Goal: Task Accomplishment & Management: Complete application form

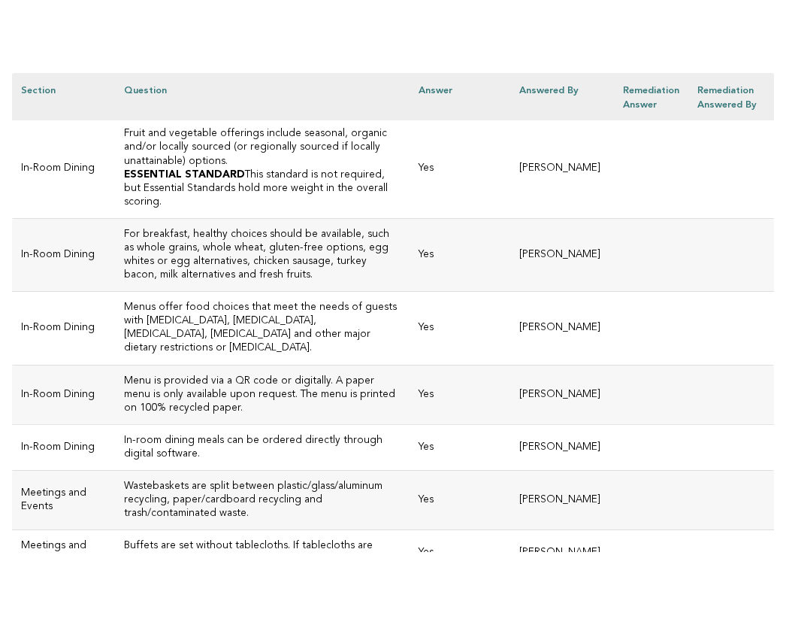
scroll to position [1144, 0]
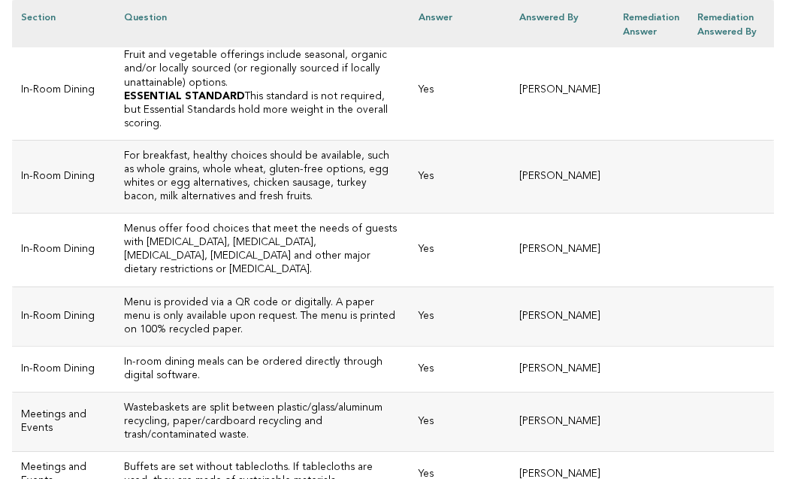
click at [410, 140] on td "Yes" at bounding box center [460, 90] width 101 height 100
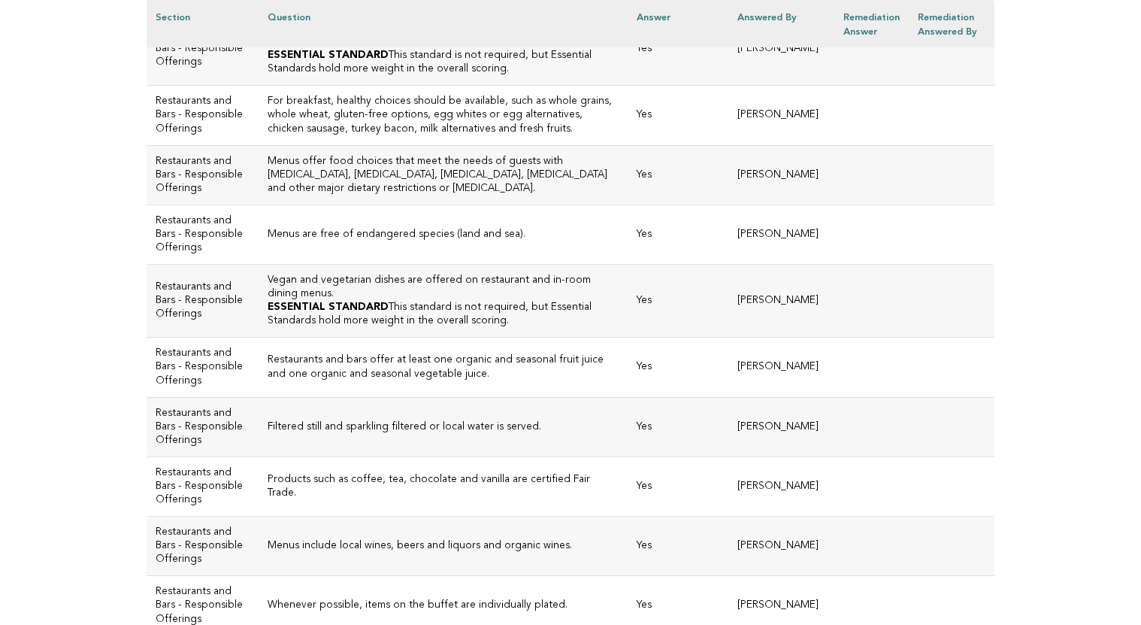
scroll to position [2169, 0]
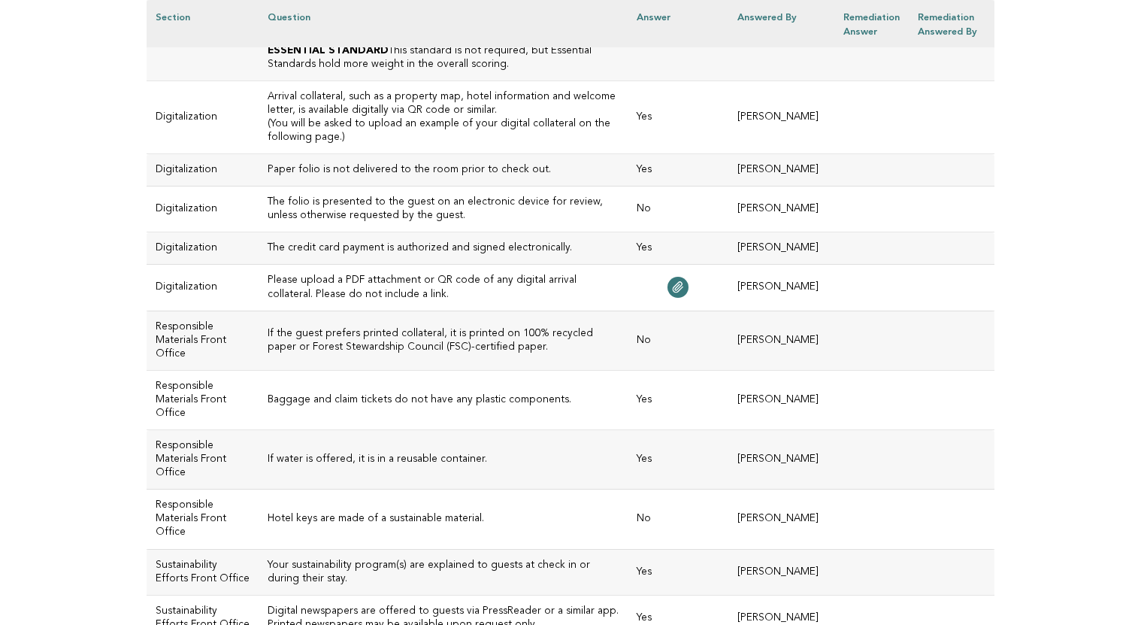
scroll to position [3073, 0]
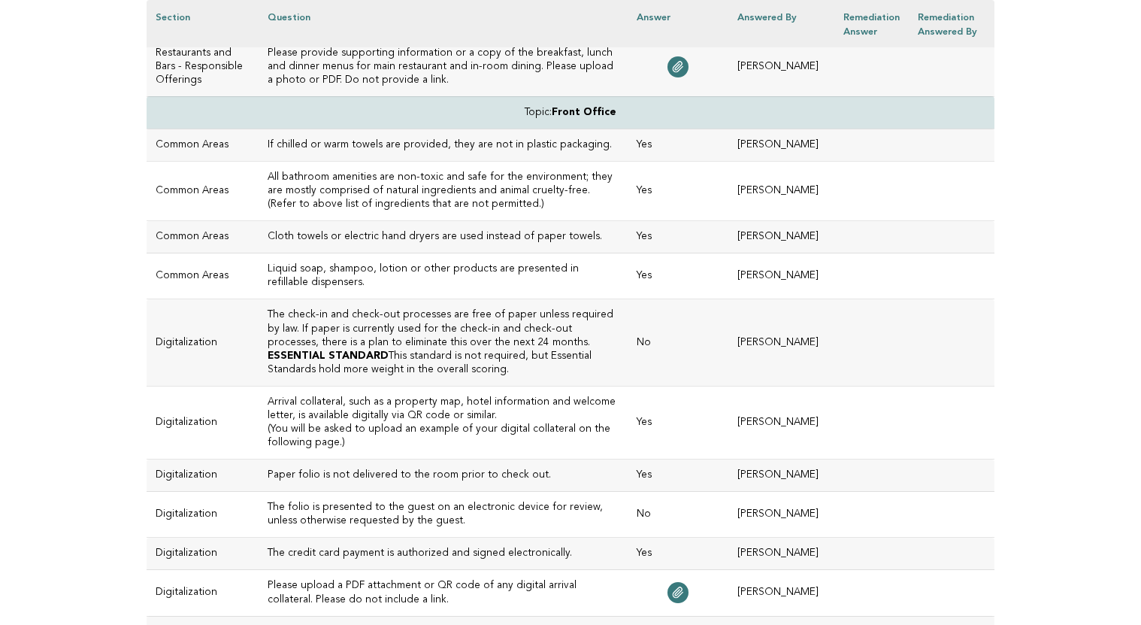
scroll to position [2767, 0]
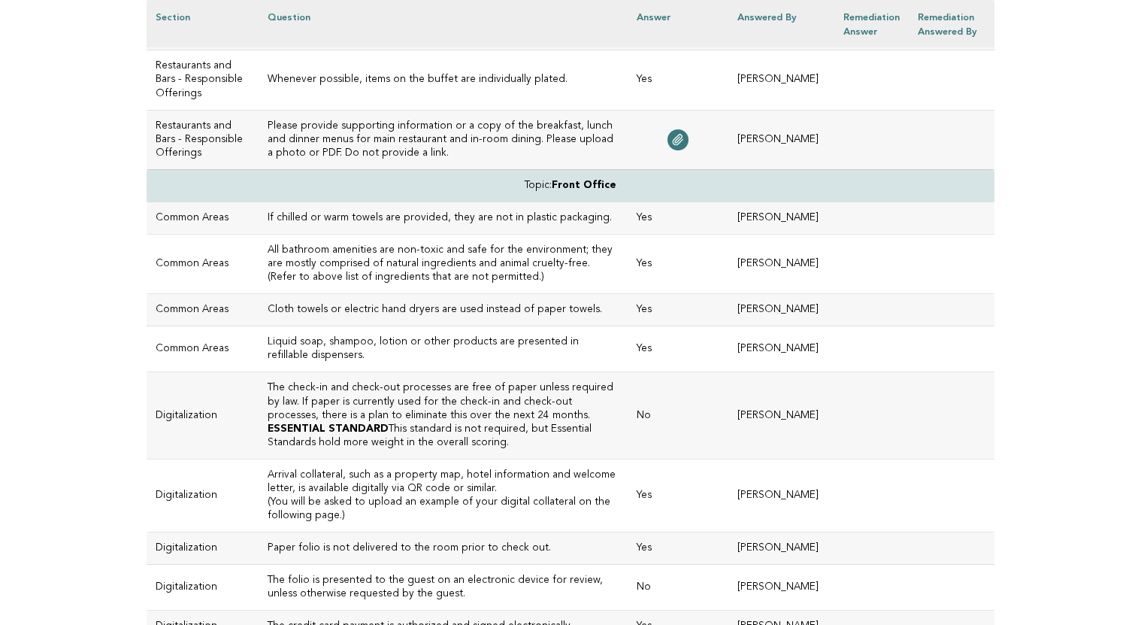
scroll to position [2693, 0]
drag, startPoint x: 417, startPoint y: 343, endPoint x: 235, endPoint y: 330, distance: 181.6
copy h3 "Vegan and vegetarian dishes are offered on restaurant and in-room dining menus."
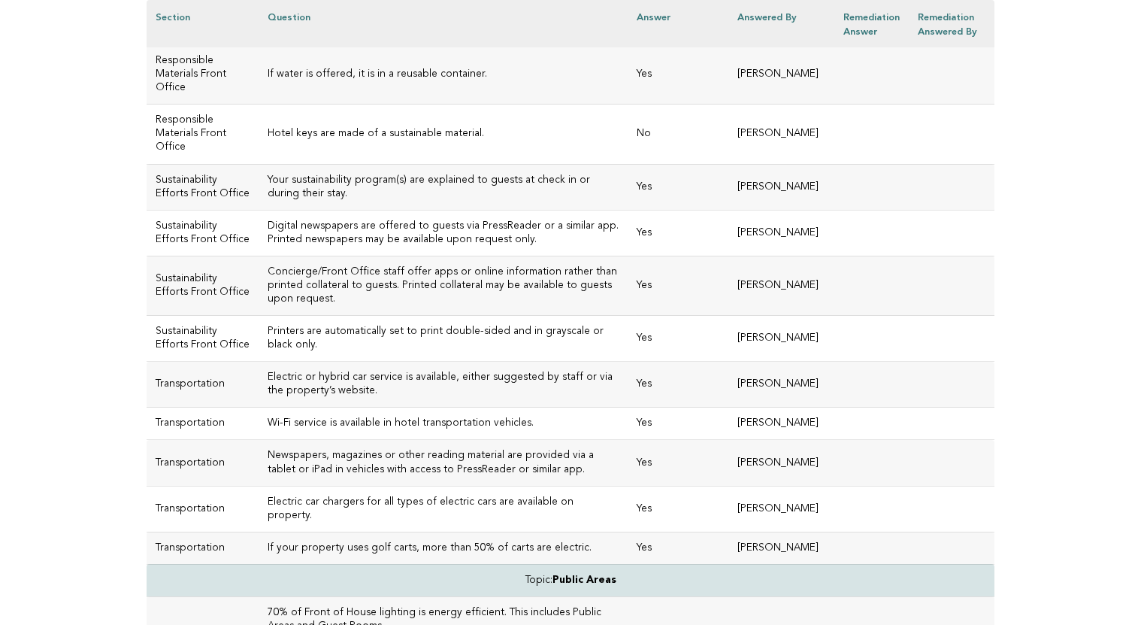
scroll to position [3456, 0]
drag, startPoint x: 386, startPoint y: 373, endPoint x: 236, endPoint y: 359, distance: 150.3
copy h3 "The check-in and check-out processes are free of paper unless required by law."
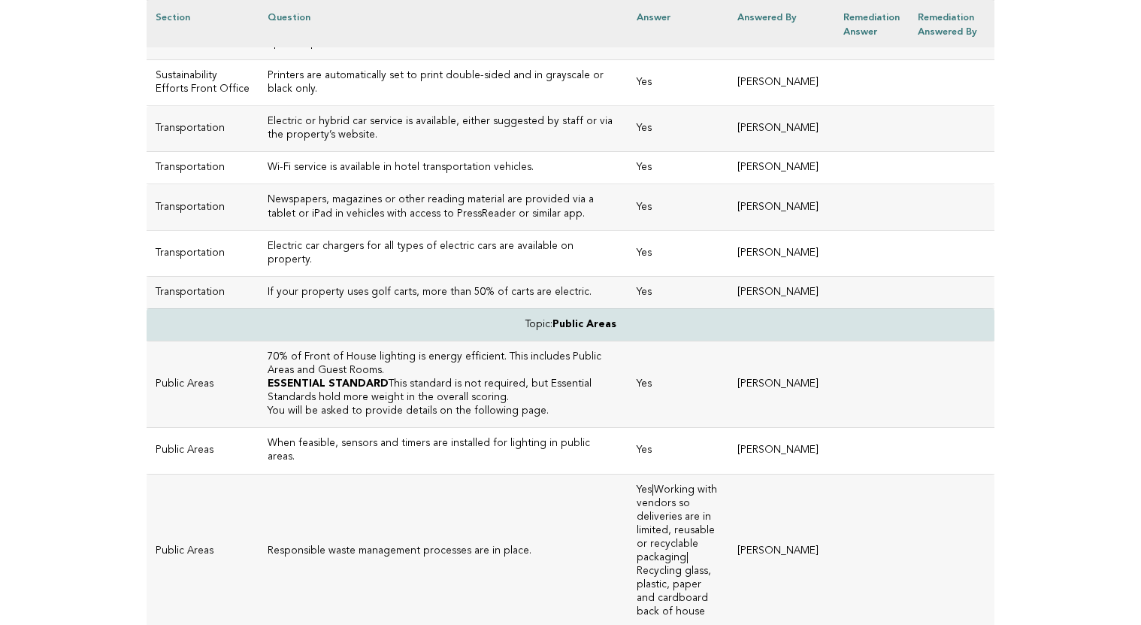
scroll to position [3716, 0]
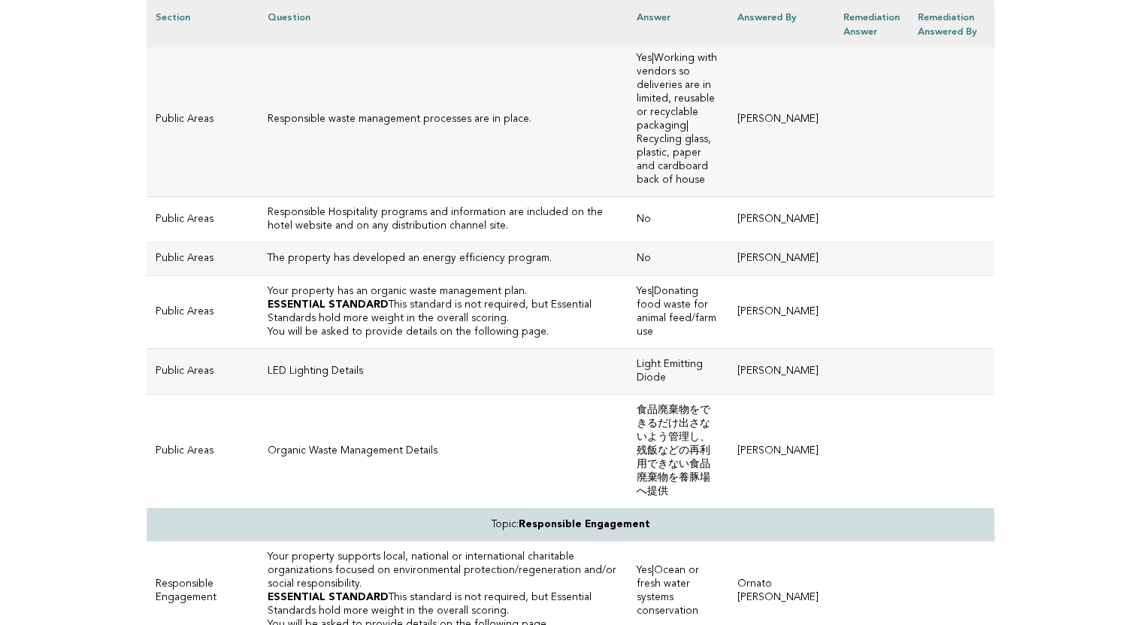
scroll to position [4150, 0]
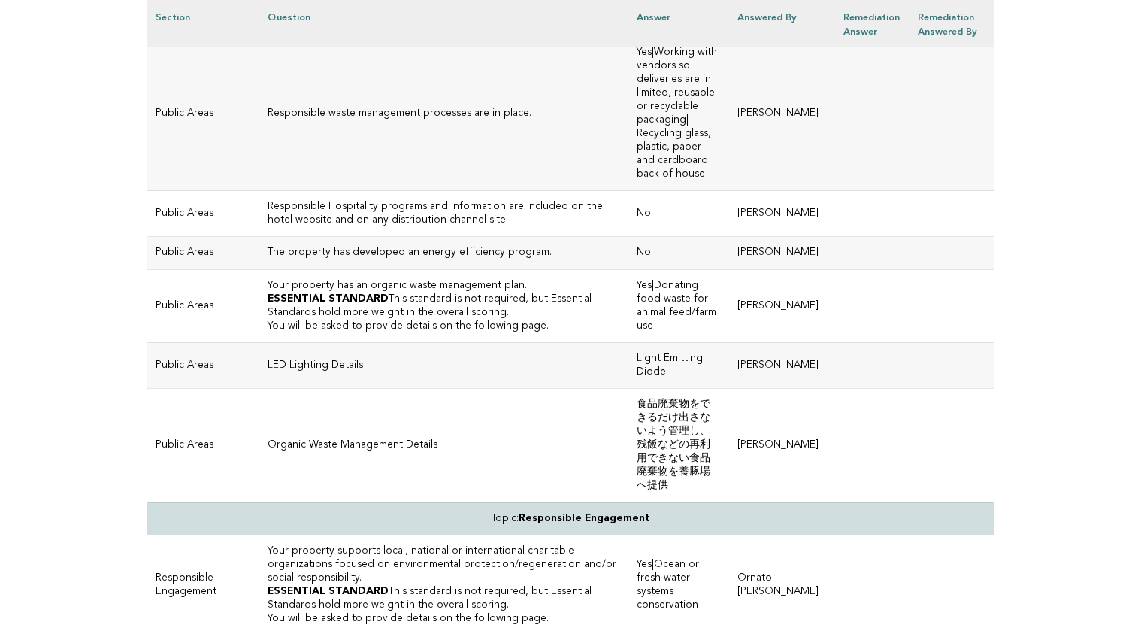
drag, startPoint x: 447, startPoint y: 283, endPoint x: 232, endPoint y: 286, distance: 215.0
copy h3 "Hotel keys are made of a sustainable material"
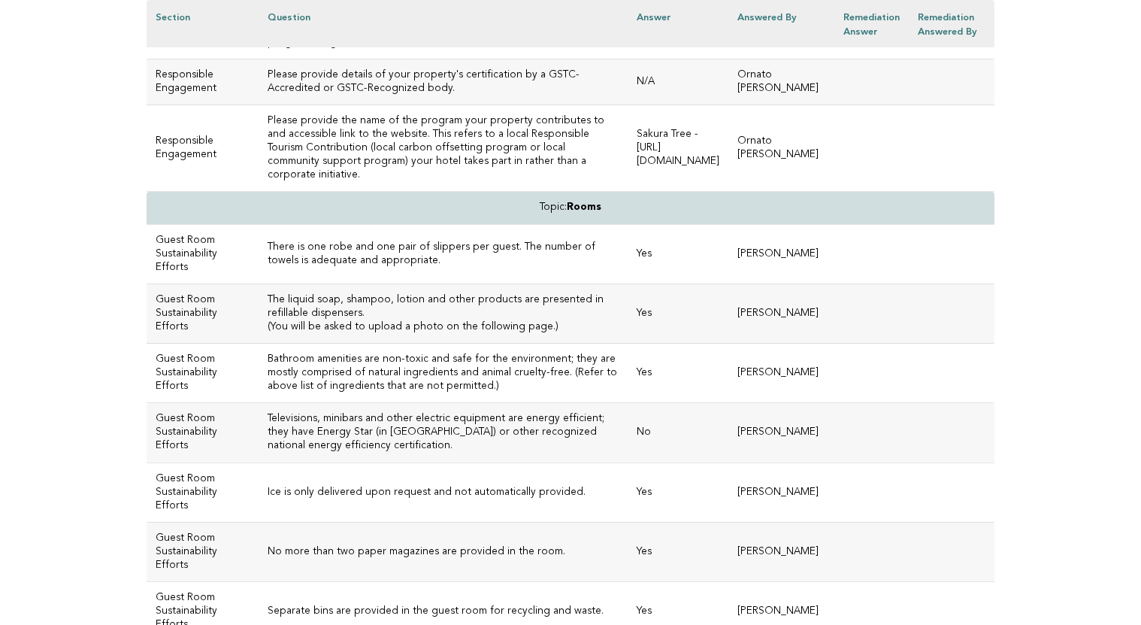
scroll to position [4945, 0]
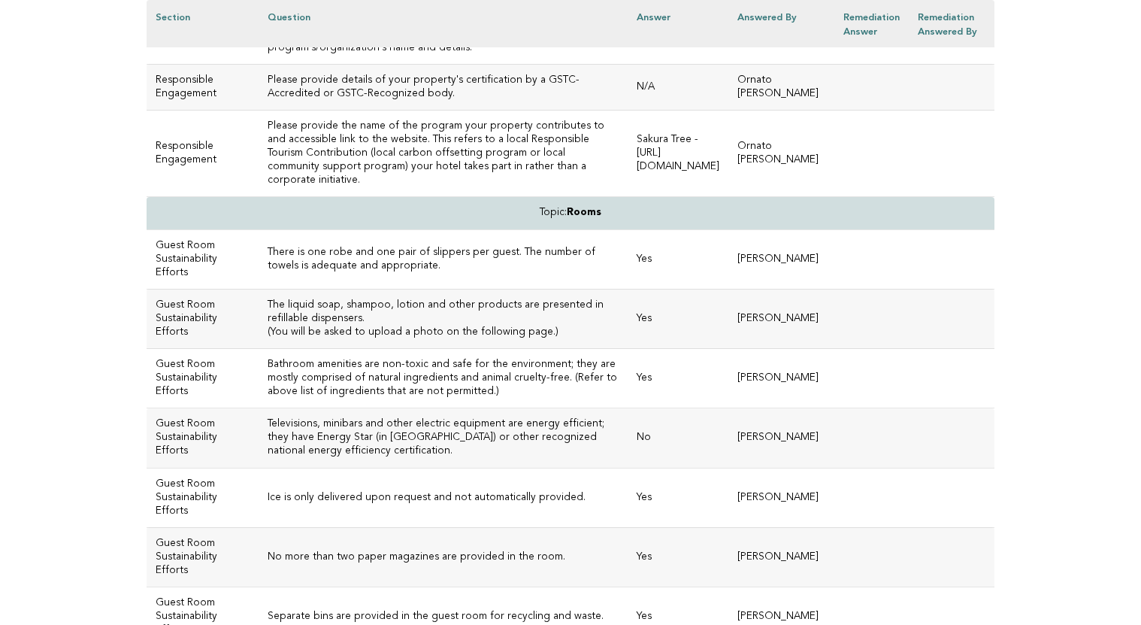
drag, startPoint x: 295, startPoint y: 295, endPoint x: 238, endPoint y: 274, distance: 60.2
copy h3 "Responsible waste management processes are in place."
drag, startPoint x: 330, startPoint y: 453, endPoint x: 231, endPoint y: 438, distance: 100.4
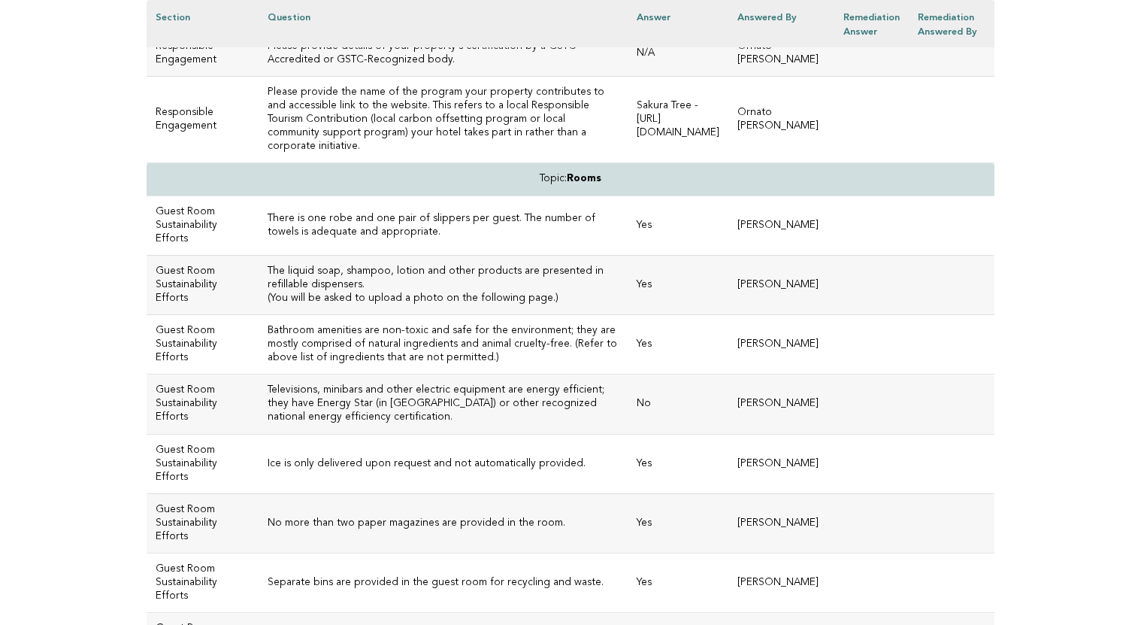
scroll to position [5004, 0]
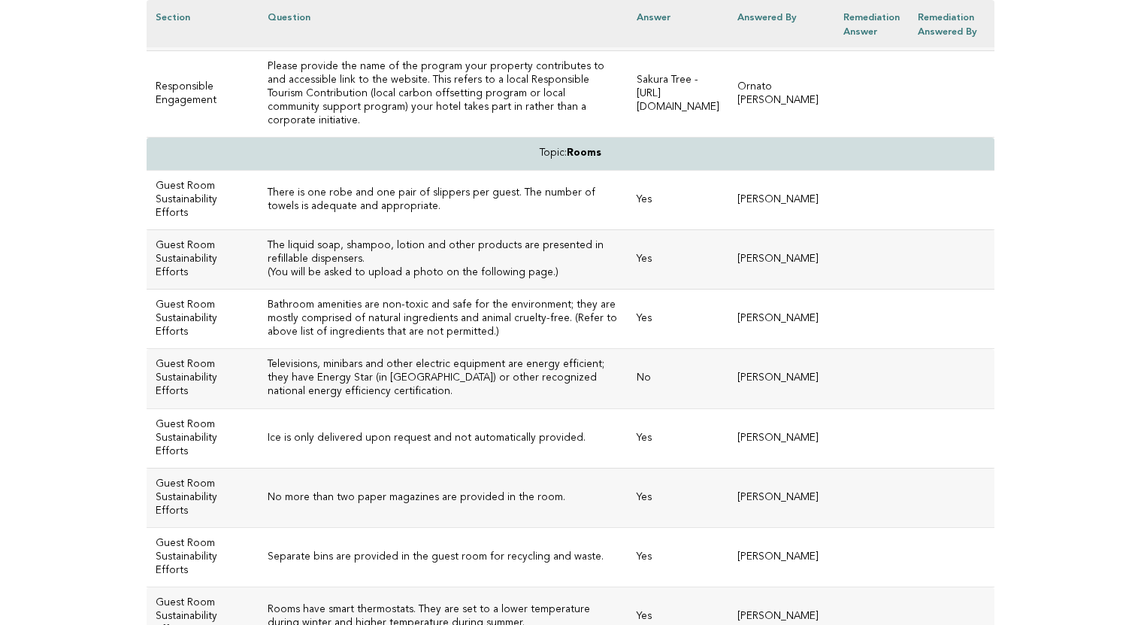
copy h3 "Your property has an organic waste management plan."
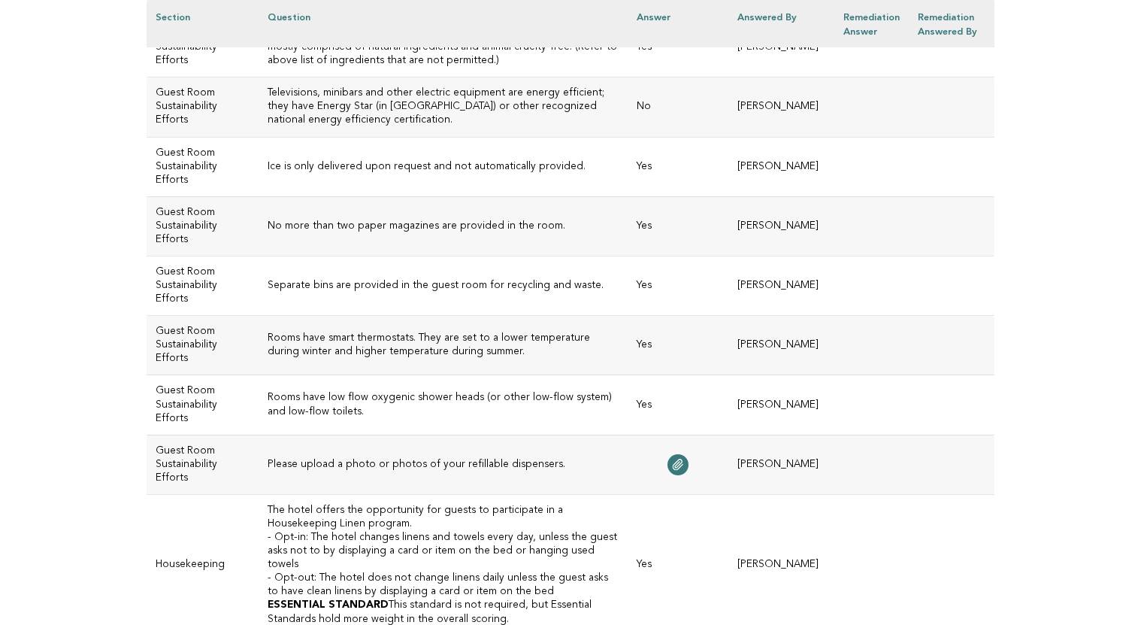
scroll to position [5277, 0]
drag, startPoint x: 669, startPoint y: 260, endPoint x: 467, endPoint y: 249, distance: 202.6
copy td "食品廃棄物をできるだけ出さないよう管理し、残飯などの再利用できない食品廃棄物を養豚場へ提供"
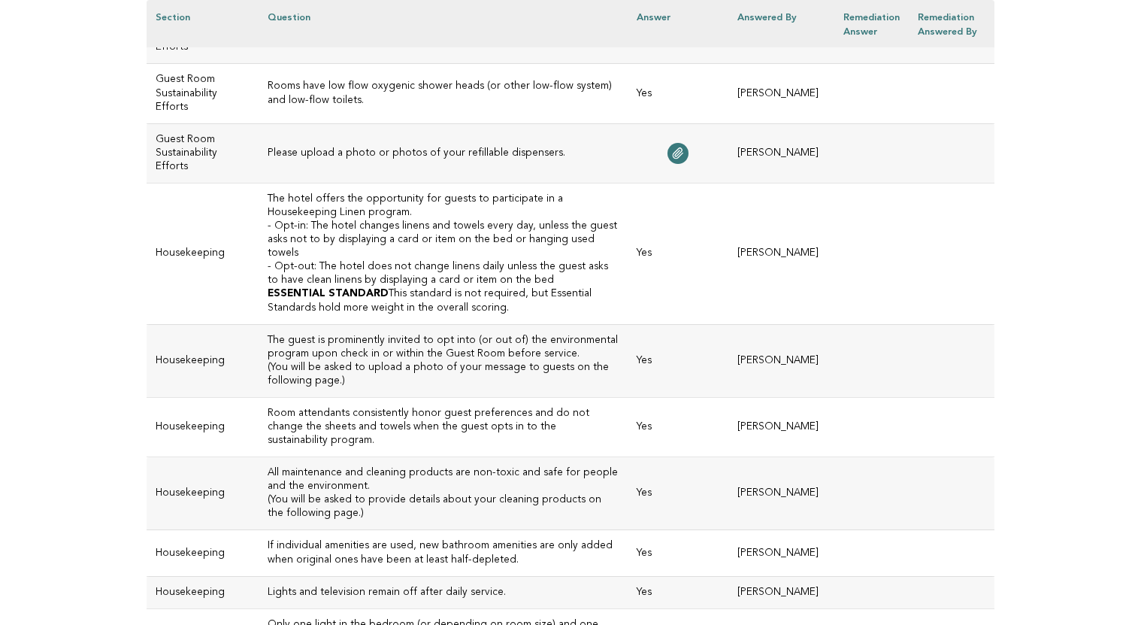
scroll to position [5588, 0]
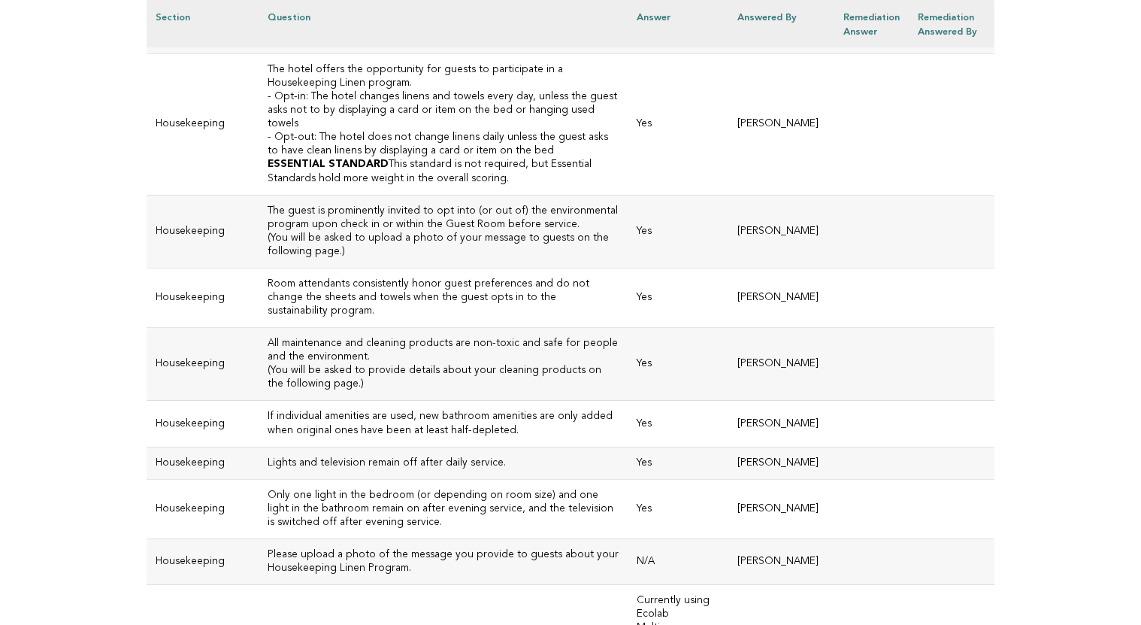
scroll to position [5717, 0]
drag, startPoint x: 398, startPoint y: 247, endPoint x: 244, endPoint y: 240, distance: 154.3
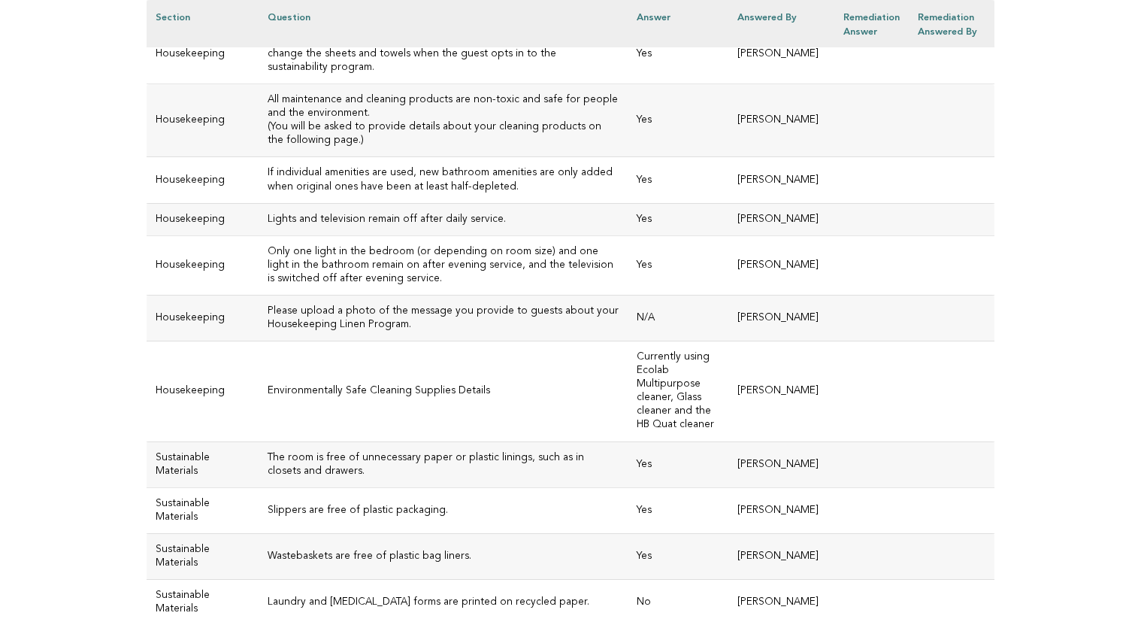
scroll to position [5960, 0]
drag, startPoint x: 746, startPoint y: 197, endPoint x: 583, endPoint y: 201, distance: 162.4
drag, startPoint x: 469, startPoint y: 198, endPoint x: 741, endPoint y: 196, distance: 272.2
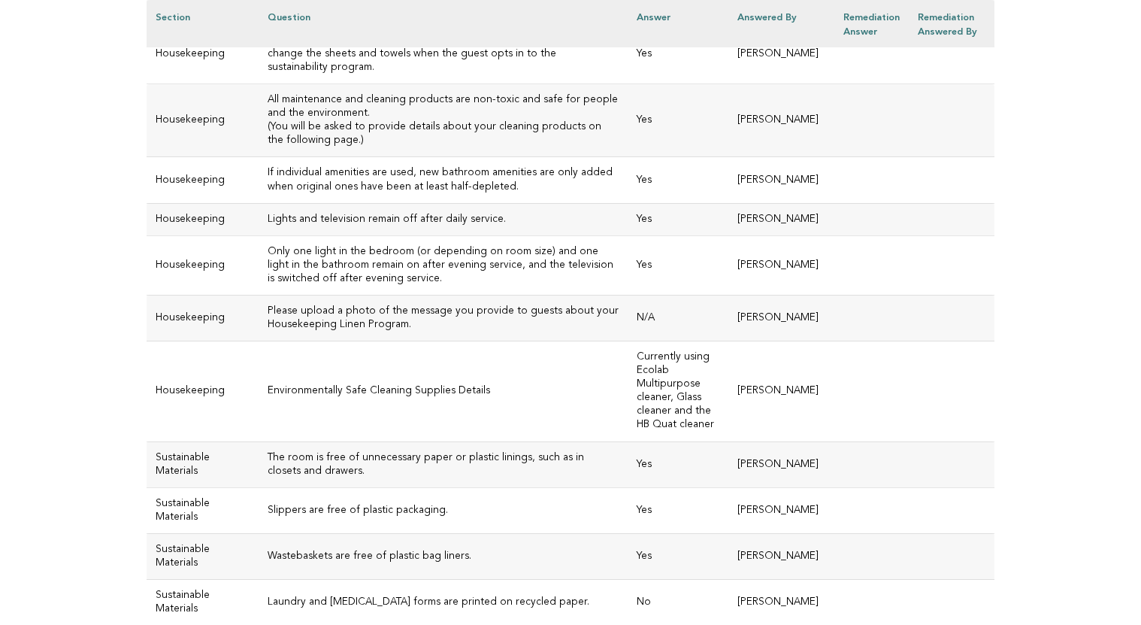
copy td "[URL][DOMAIN_NAME]"
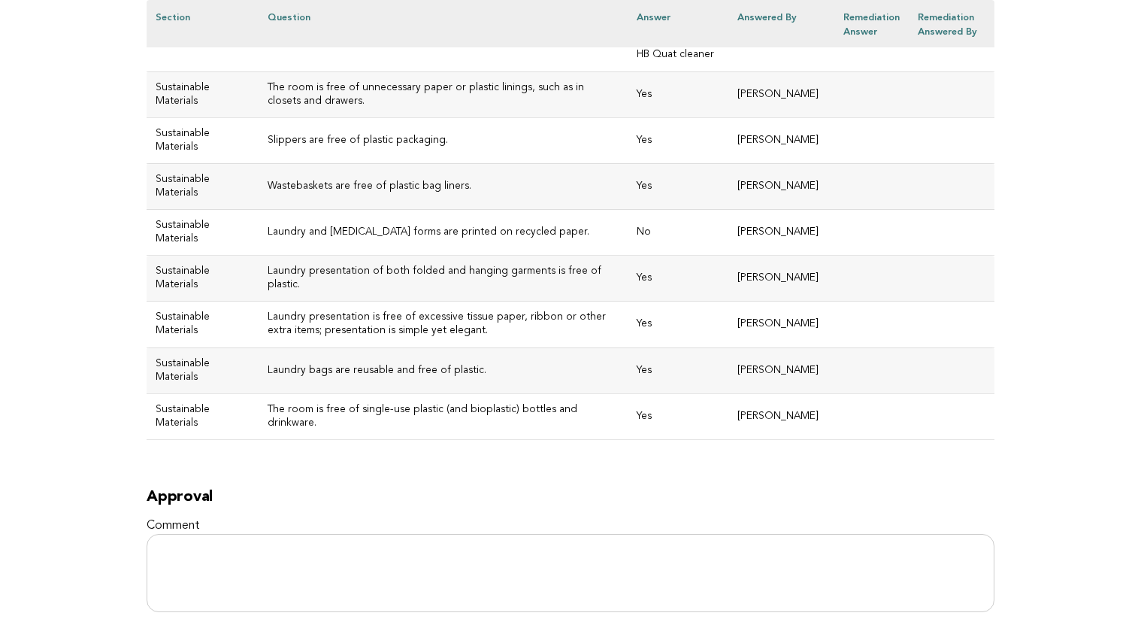
scroll to position [6335, 0]
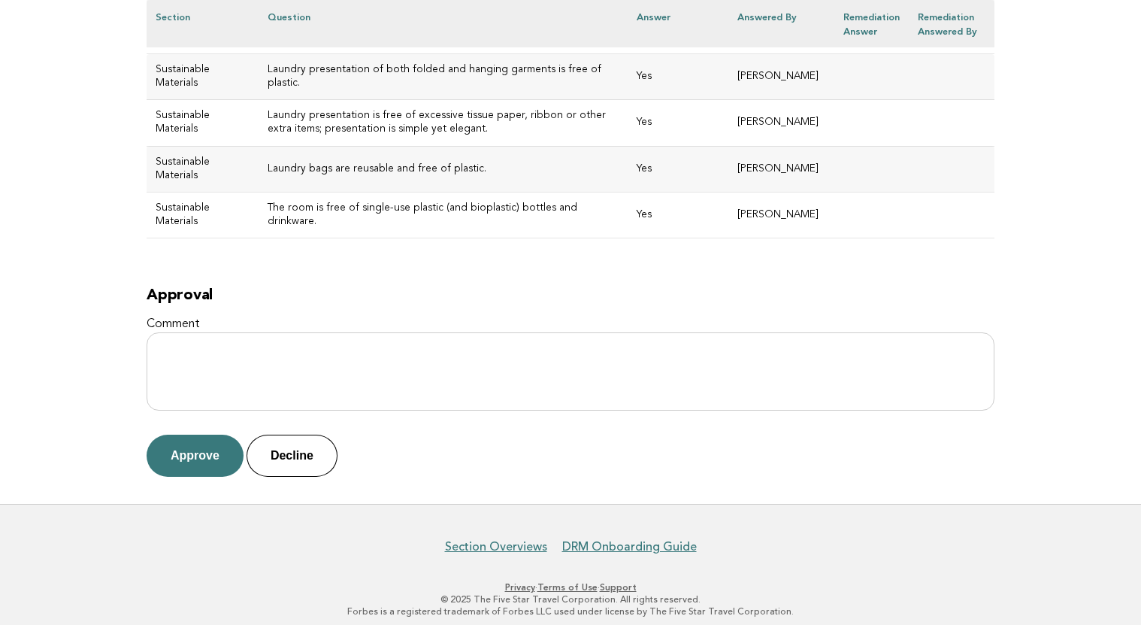
scroll to position [6540, 0]
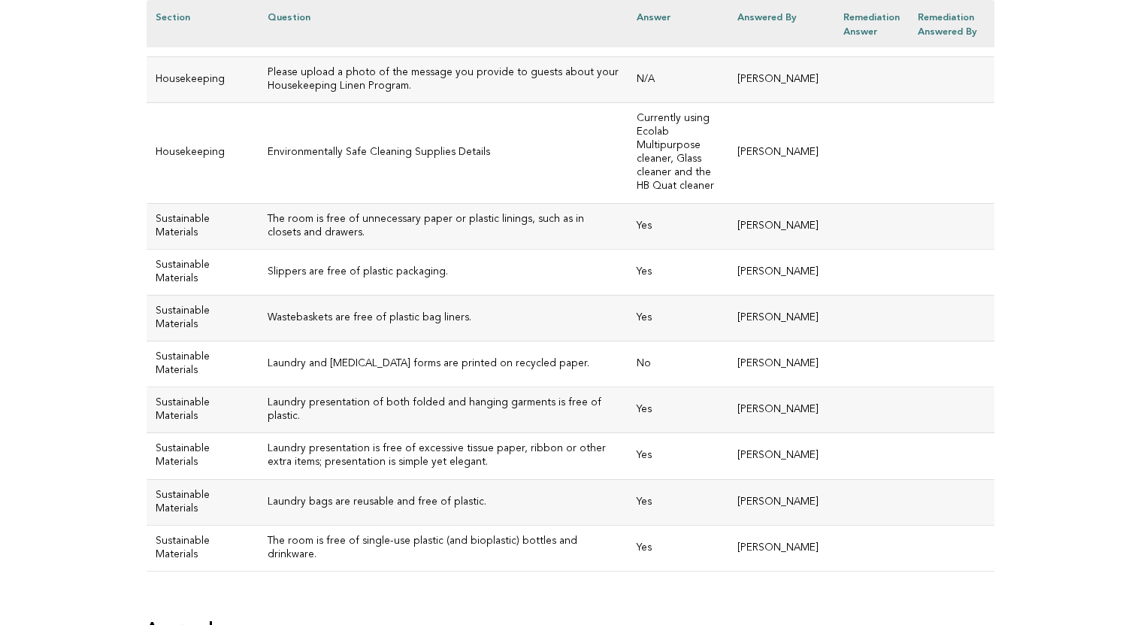
scroll to position [6187, 0]
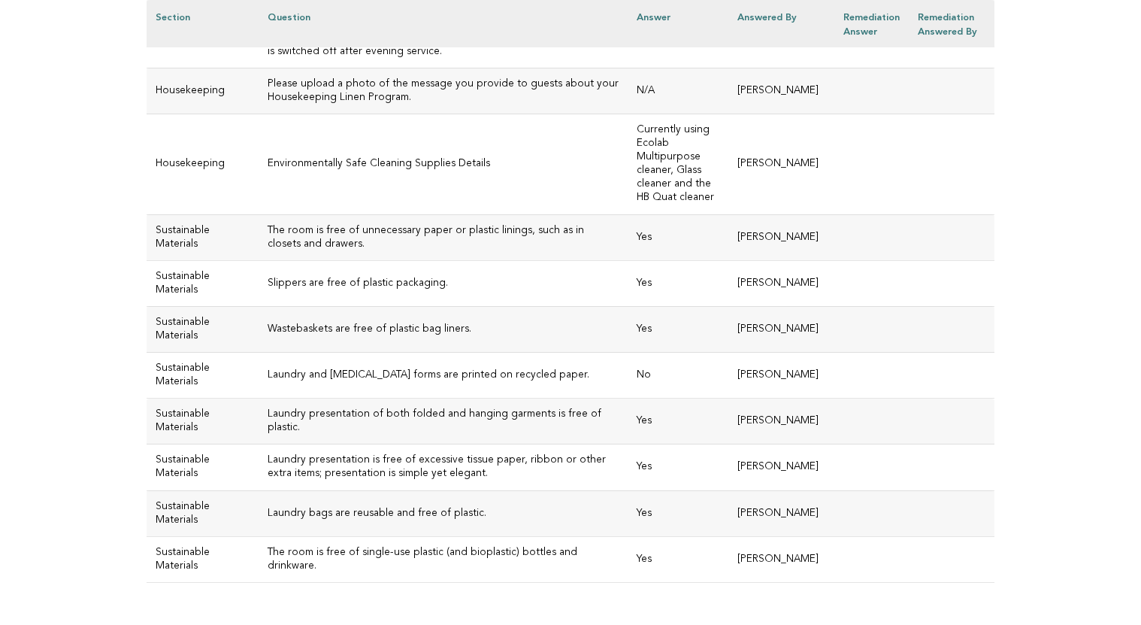
drag, startPoint x: 295, startPoint y: 157, endPoint x: 232, endPoint y: 127, distance: 70.0
copy h3 "The liquid soap, shampoo, lotion and other products are presented in refillable…"
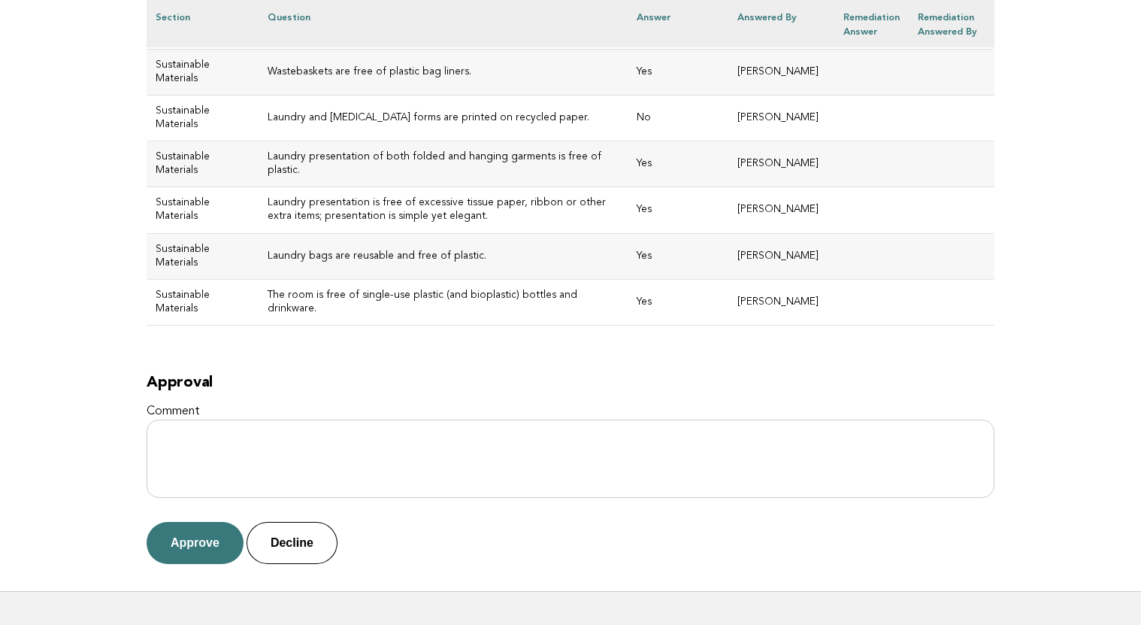
scroll to position [6460, 0]
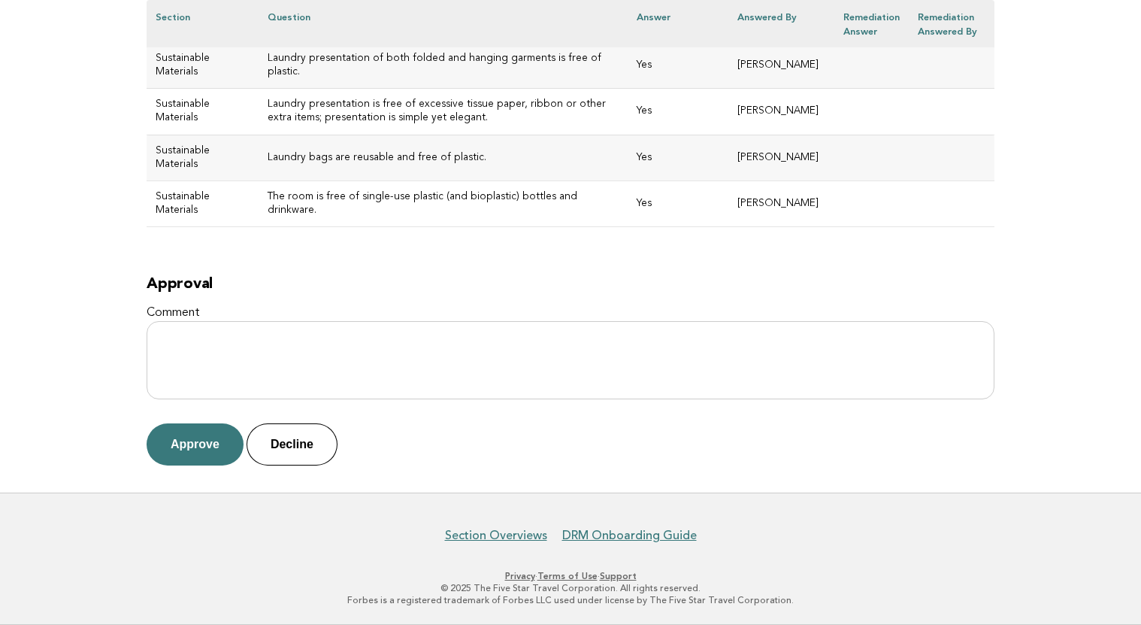
scroll to position [7426, 0]
drag, startPoint x: 317, startPoint y: 182, endPoint x: 236, endPoint y: 152, distance: 85.9
copy h3 "Please upload a photo of the message you provide to guests about your Housekeep…"
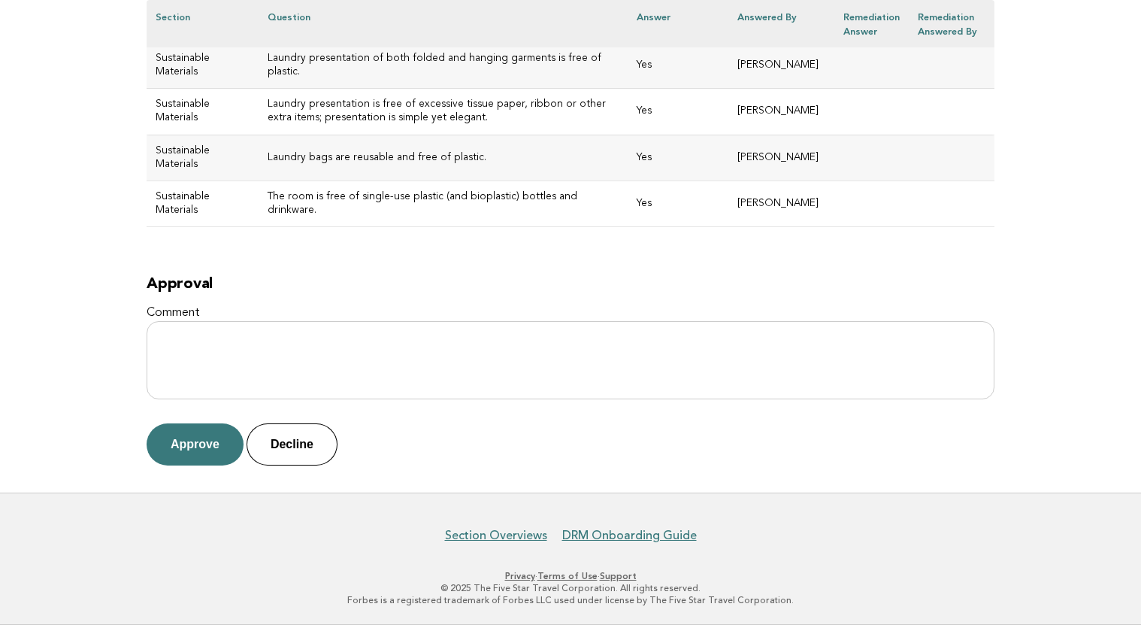
click at [319, 26] on h3 "Laundry and [MEDICAL_DATA] forms are printed on recycled paper." at bounding box center [443, 20] width 351 height 14
drag, startPoint x: 317, startPoint y: 296, endPoint x: 248, endPoint y: 289, distance: 69.5
click at [268, 26] on h3 "Laundry and [MEDICAL_DATA] forms are printed on recycled paper." at bounding box center [443, 20] width 351 height 14
